Goal: Transaction & Acquisition: Purchase product/service

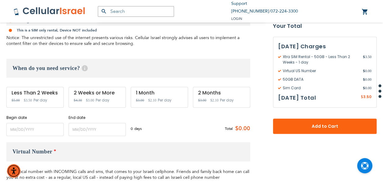
scroll to position [183, 0]
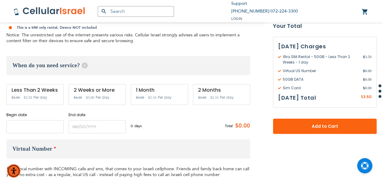
click at [51, 125] on input "name" at bounding box center [34, 126] width 57 height 13
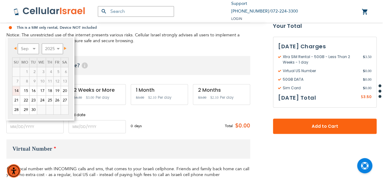
click at [15, 91] on link "14" at bounding box center [16, 90] width 7 height 9
type input "[DATE]"
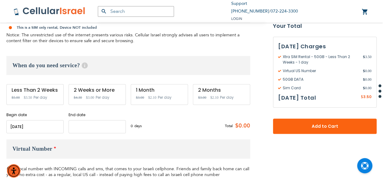
click at [104, 127] on input "name" at bounding box center [97, 126] width 57 height 13
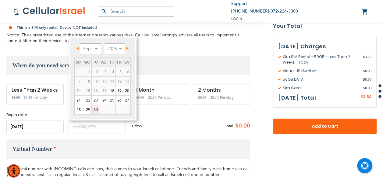
click at [95, 111] on link "30" at bounding box center [95, 109] width 7 height 9
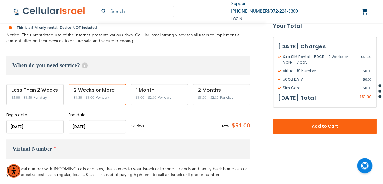
click at [104, 127] on input "name" at bounding box center [97, 126] width 57 height 13
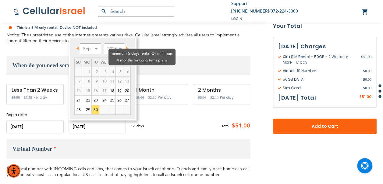
click at [126, 67] on td "6" at bounding box center [127, 71] width 8 height 9
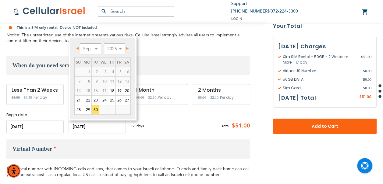
click at [126, 45] on link "Next" at bounding box center [127, 48] width 8 height 8
click at [103, 70] on link "1" at bounding box center [103, 71] width 9 height 9
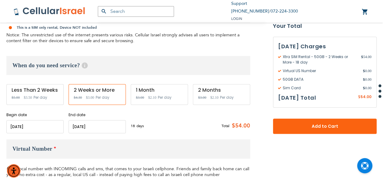
click at [104, 127] on input "name" at bounding box center [97, 126] width 57 height 13
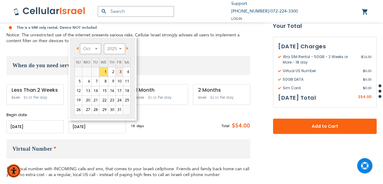
click at [120, 70] on link "3" at bounding box center [119, 71] width 7 height 9
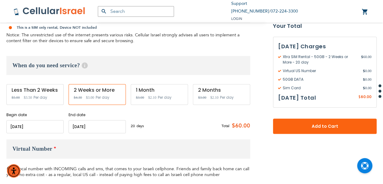
click at [115, 118] on div "End date Please enter End Date Long term plans must be at least 4 months long" at bounding box center [97, 122] width 57 height 21
click at [113, 121] on input "name" at bounding box center [97, 126] width 57 height 13
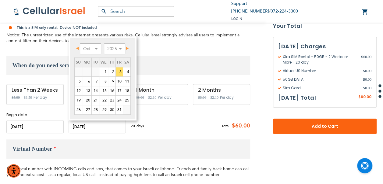
click at [82, 79] on link "5" at bounding box center [78, 81] width 7 height 9
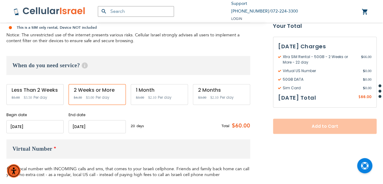
click at [113, 126] on input "name" at bounding box center [97, 126] width 57 height 13
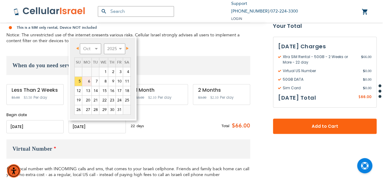
click at [90, 80] on link "6" at bounding box center [86, 81] width 9 height 9
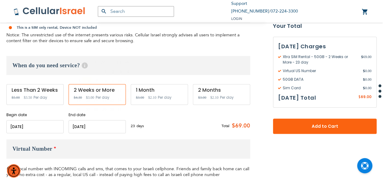
click at [112, 125] on input "name" at bounding box center [97, 126] width 57 height 13
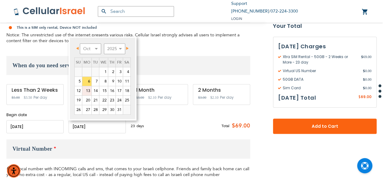
click at [88, 90] on link "13" at bounding box center [86, 90] width 9 height 9
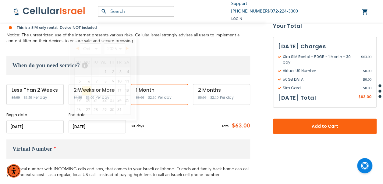
click at [113, 127] on input "name" at bounding box center [97, 126] width 57 height 13
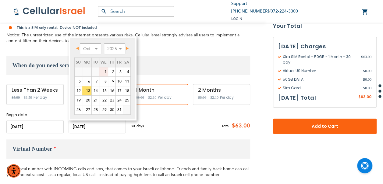
click at [103, 71] on link "1" at bounding box center [103, 71] width 9 height 9
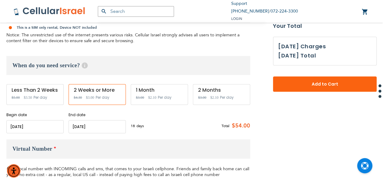
click at [95, 127] on input "name" at bounding box center [97, 126] width 57 height 13
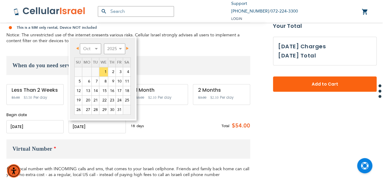
click at [76, 46] on link "Prev" at bounding box center [79, 48] width 8 height 8
click at [79, 47] on span "Prev" at bounding box center [77, 48] width 2 height 3
click at [112, 89] on link "18" at bounding box center [111, 90] width 7 height 9
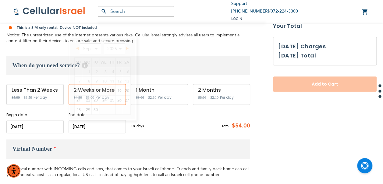
click at [106, 123] on input "name" at bounding box center [97, 126] width 57 height 13
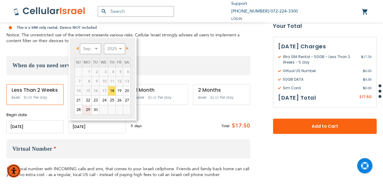
click at [88, 110] on link "29" at bounding box center [86, 109] width 9 height 9
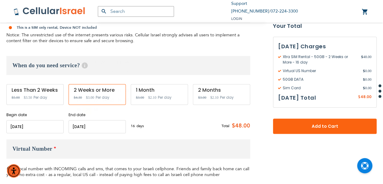
click at [99, 123] on input "name" at bounding box center [97, 126] width 57 height 13
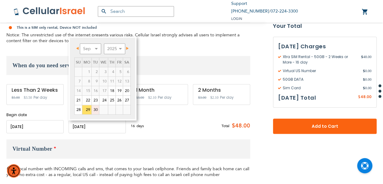
click at [98, 106] on link "30" at bounding box center [95, 109] width 7 height 9
type input "[DATE]"
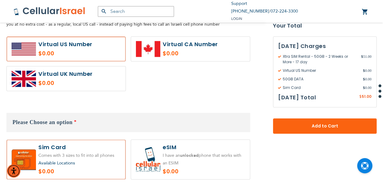
scroll to position [335, 0]
